Goal: Download file/media

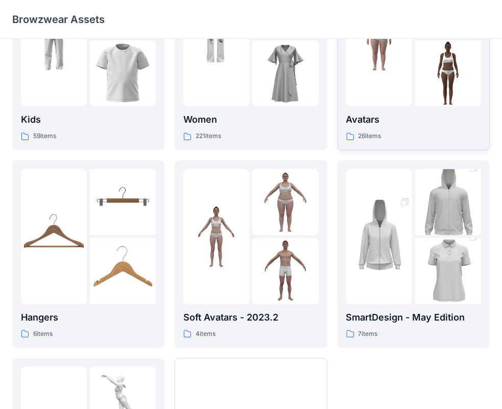
scroll to position [153, 0]
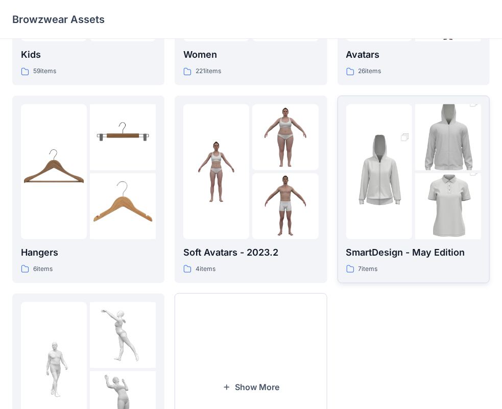
click at [405, 180] on img at bounding box center [379, 171] width 66 height 99
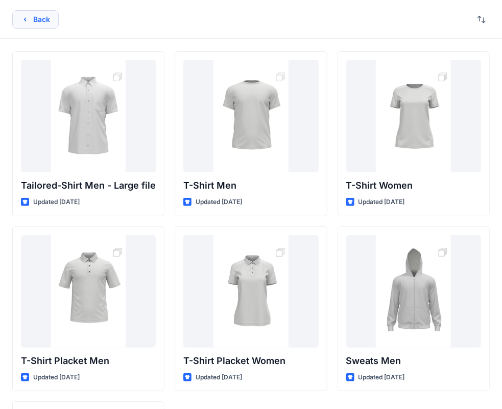
click at [27, 15] on icon "button" at bounding box center [25, 19] width 8 height 8
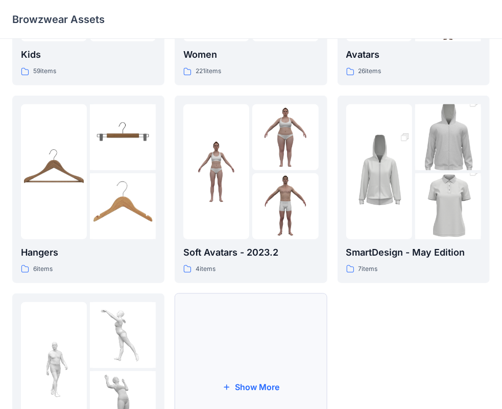
click at [258, 313] on button "Show More" at bounding box center [251, 387] width 152 height 188
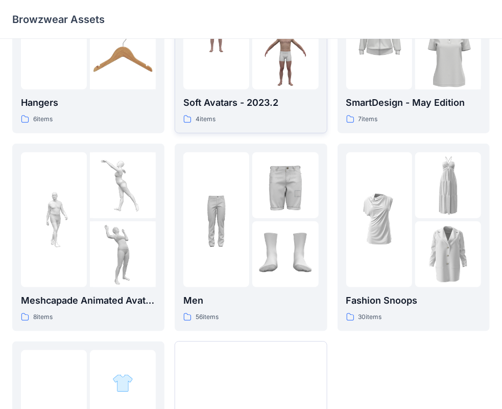
scroll to position [307, 0]
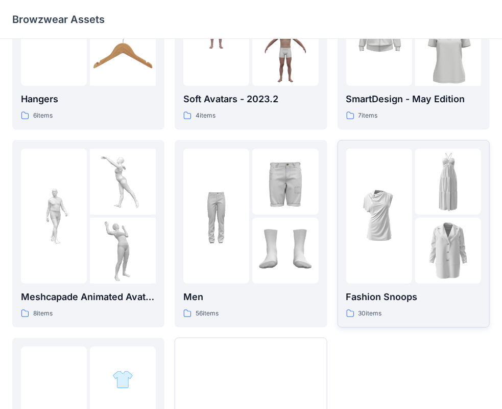
click at [400, 220] on img at bounding box center [379, 216] width 66 height 66
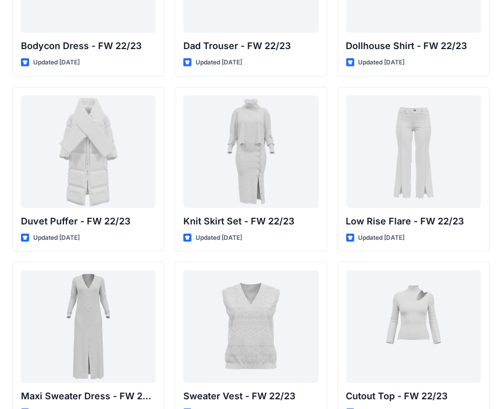
scroll to position [153, 0]
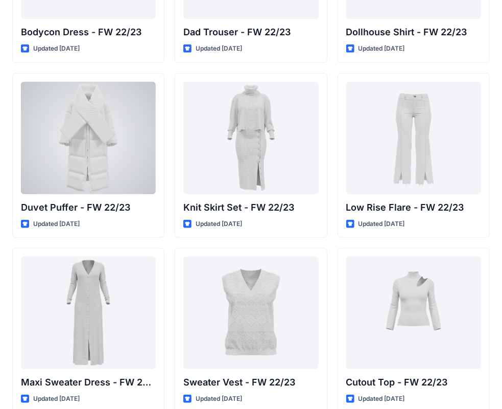
click at [110, 142] on div at bounding box center [88, 138] width 135 height 112
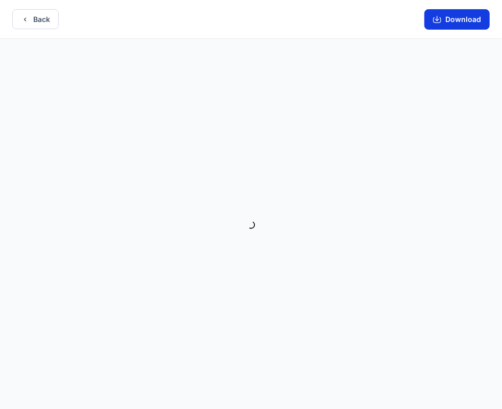
click at [458, 16] on button "Download" at bounding box center [457, 19] width 65 height 20
